Goal: Learn about a topic: Learn about a topic

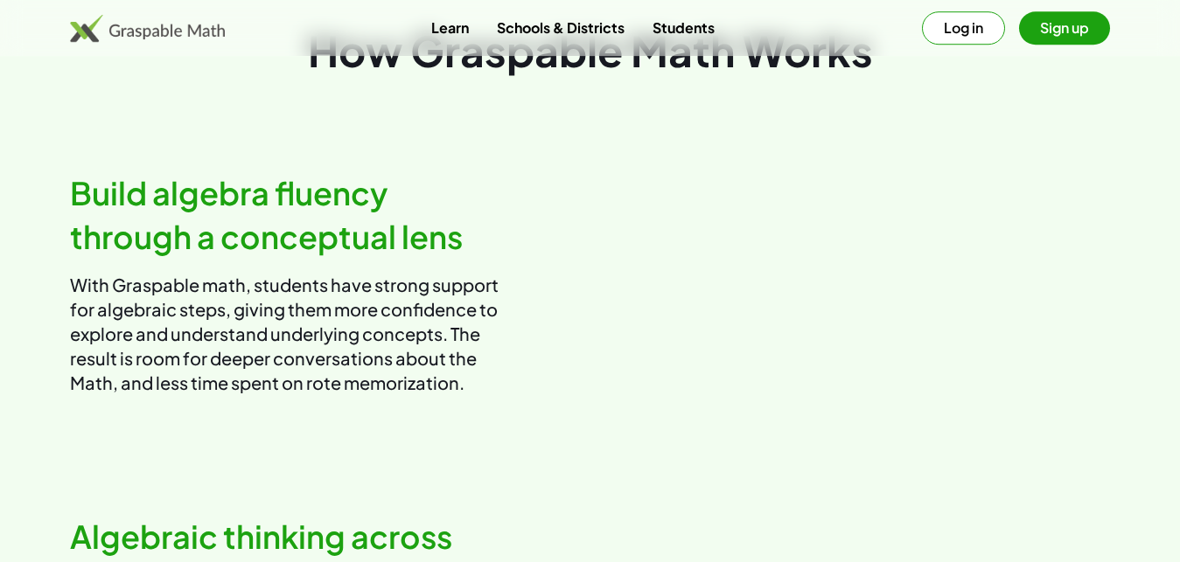
scroll to position [894, 0]
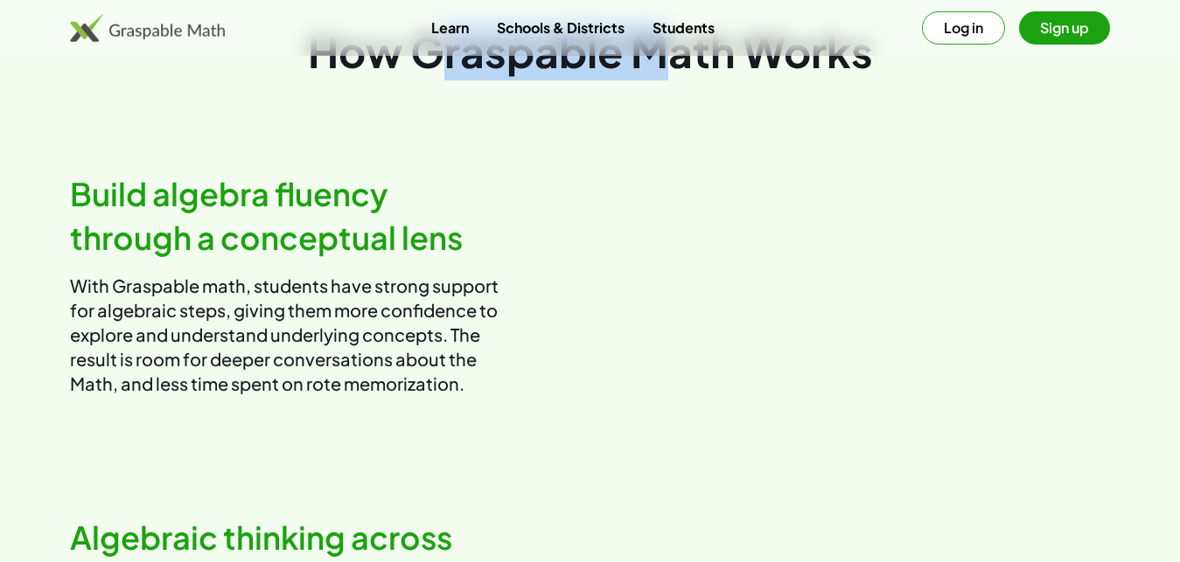
drag, startPoint x: 538, startPoint y: 112, endPoint x: 501, endPoint y: 139, distance: 45.6
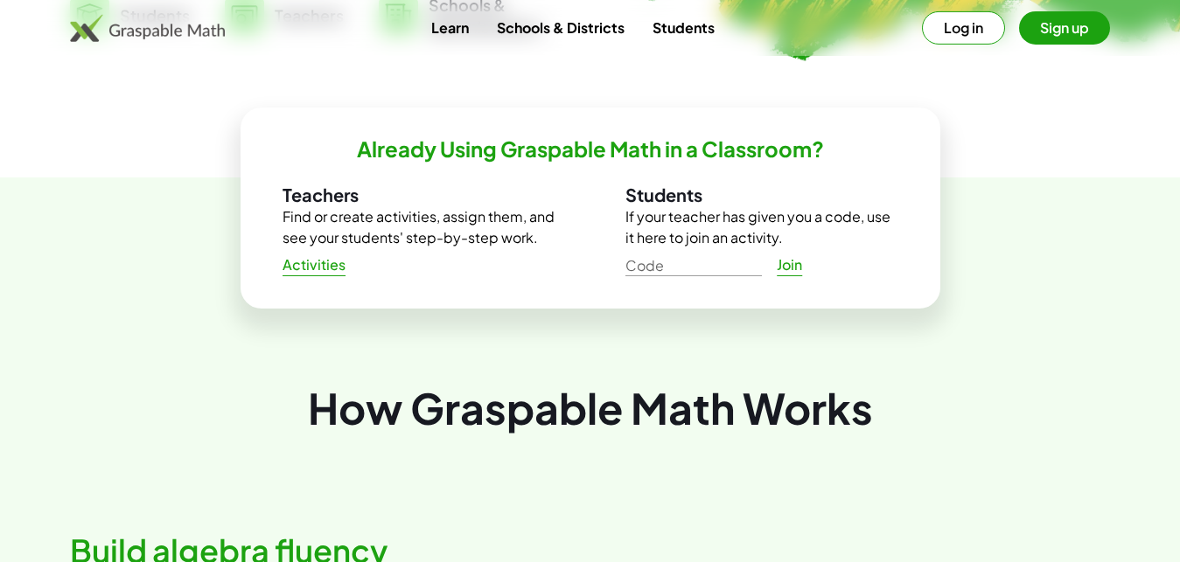
click at [1073, 331] on div "Already Using Graspable Math in a Classroom? Teachers Find or create activities…" at bounding box center [590, 277] width 1180 height 201
click at [1090, 251] on div "Already Using Graspable Math in a Classroom? Teachers Find or create activities…" at bounding box center [590, 277] width 1180 height 201
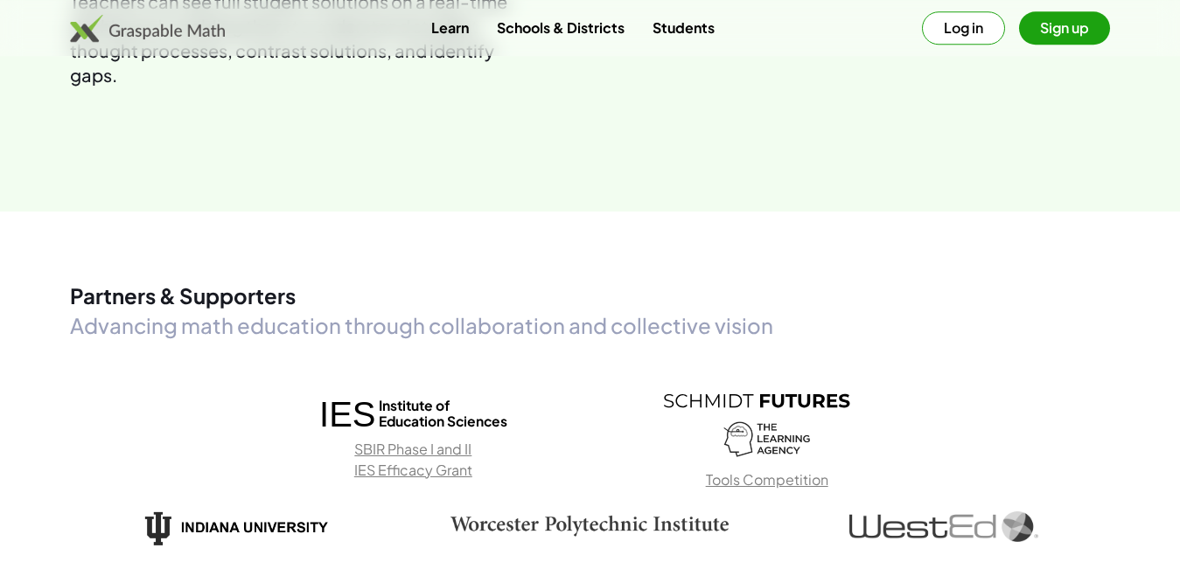
scroll to position [2219, 0]
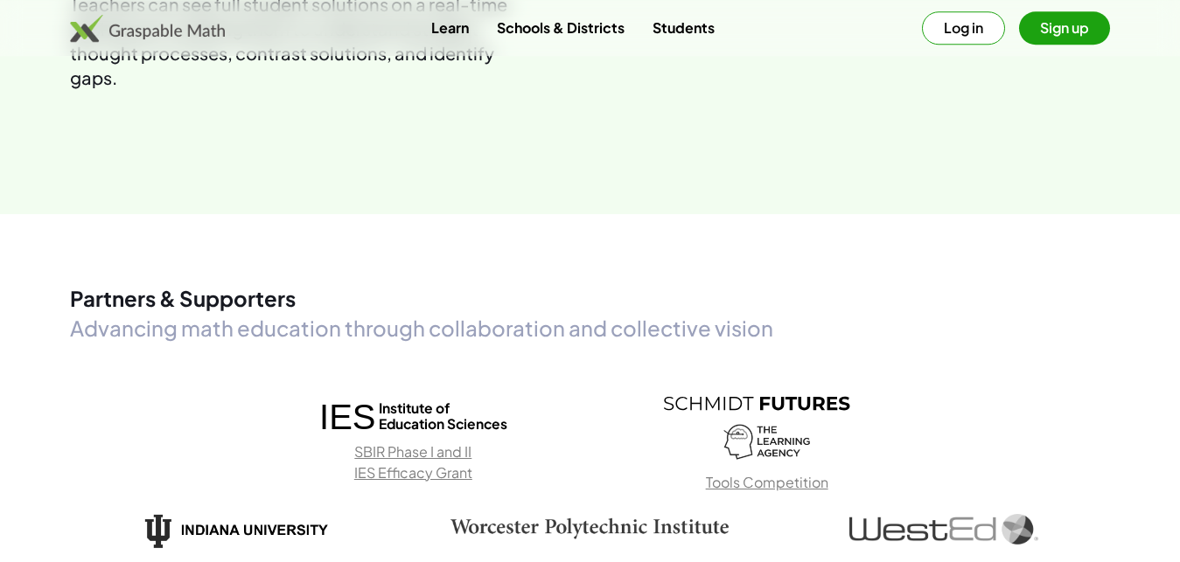
click at [91, 38] on img at bounding box center [147, 28] width 155 height 28
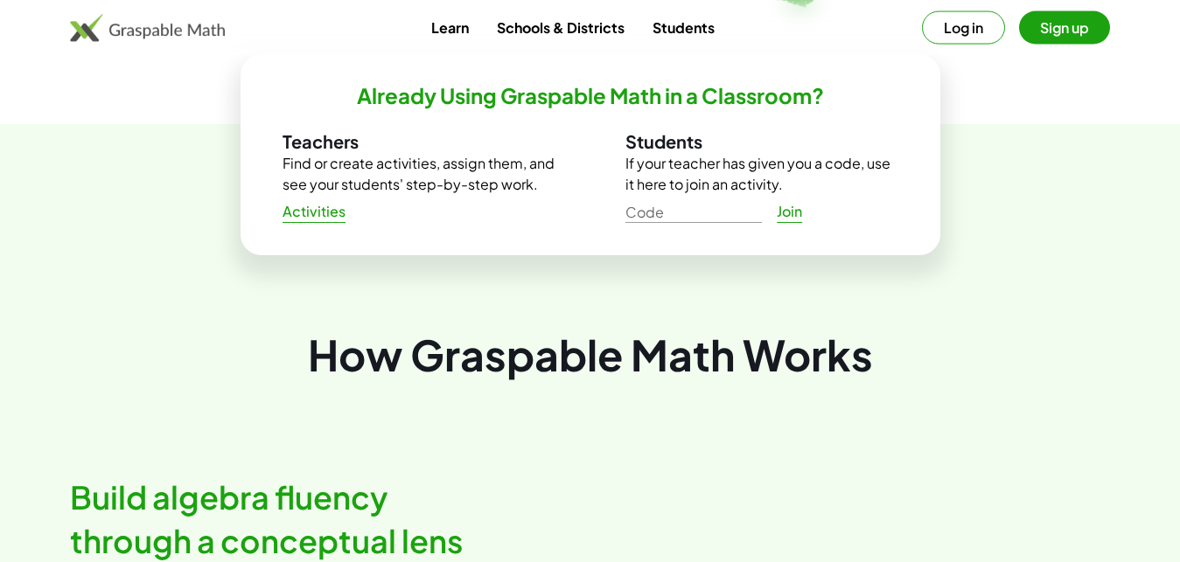
scroll to position [0, 0]
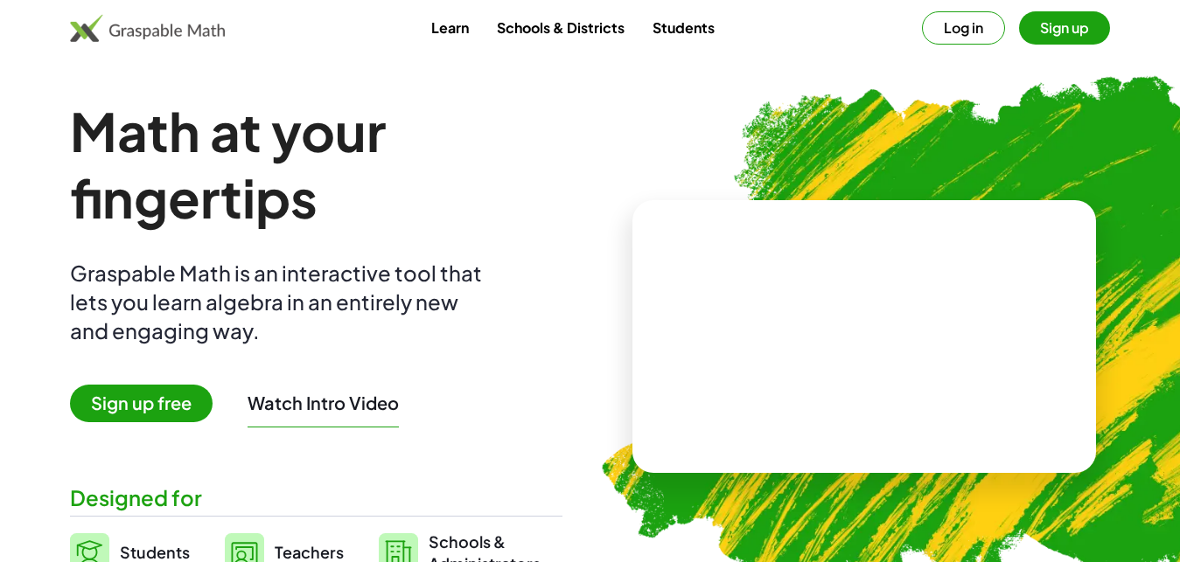
click at [70, 14] on link at bounding box center [147, 28] width 155 height 28
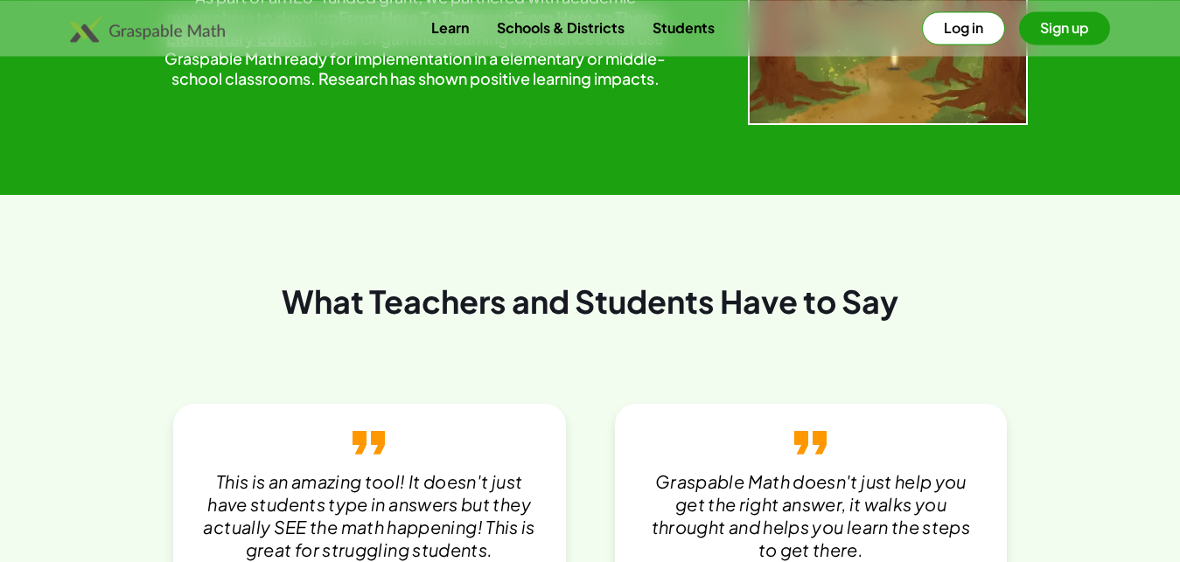
type button "0"
type button "1"
type button "2"
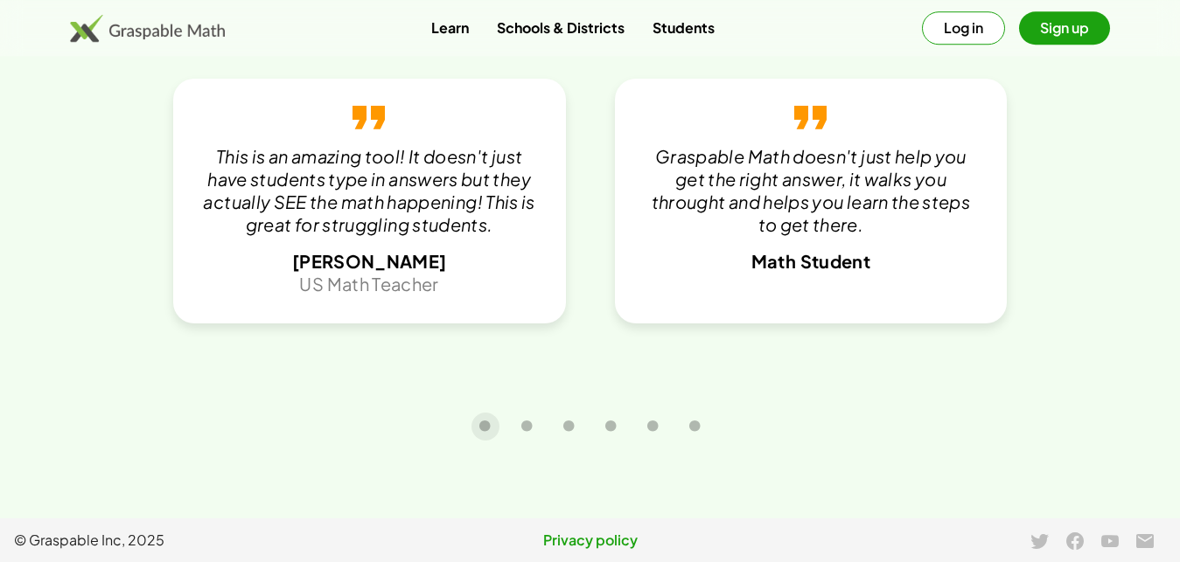
scroll to position [3768, 0]
type button "3"
type button "4"
type button "5"
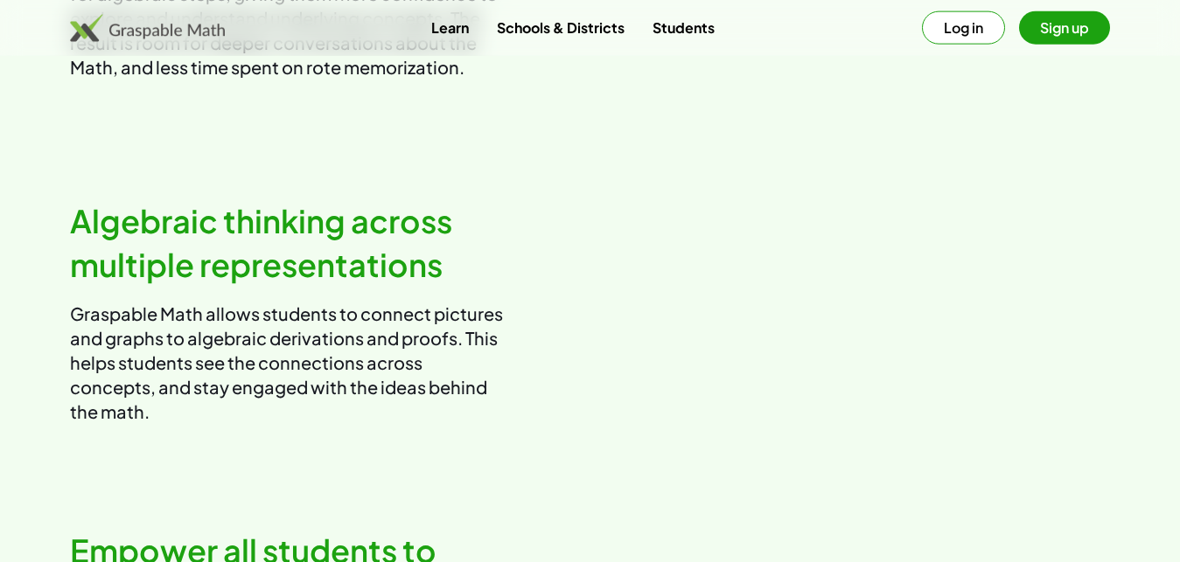
scroll to position [1211, 0]
